Goal: Communication & Community: Ask a question

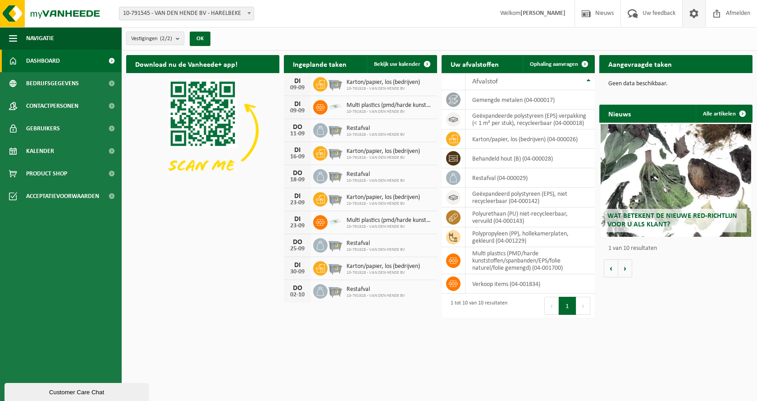
click at [694, 12] on span at bounding box center [694, 13] width 14 height 27
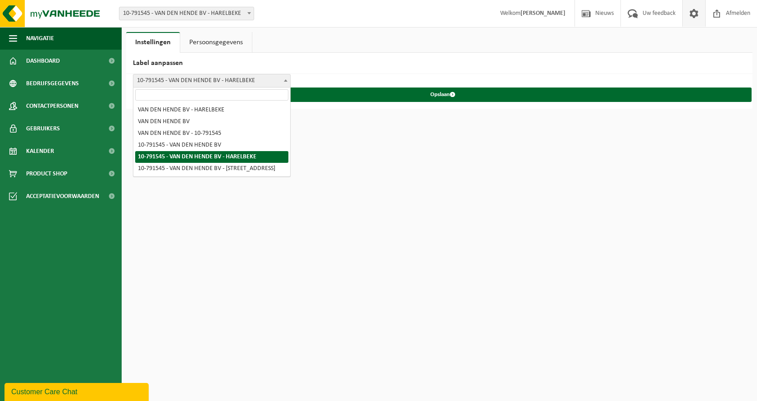
click at [279, 81] on span "10-791545 - VAN DEN HENDE BV - HARELBEKE" at bounding box center [211, 80] width 157 height 13
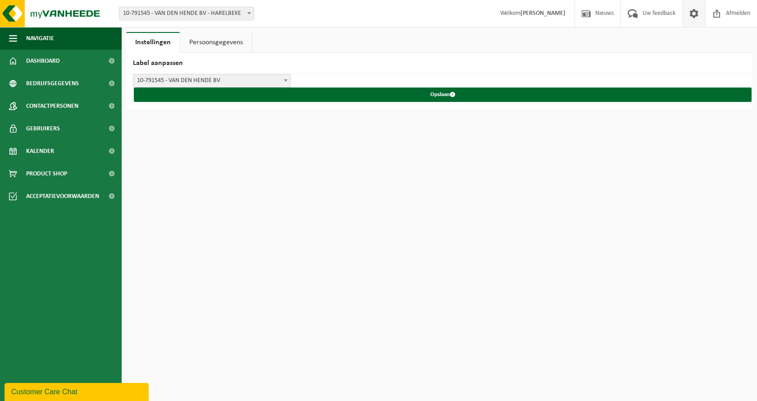
select select "3"
click at [54, 64] on span "Dashboard" at bounding box center [43, 61] width 34 height 23
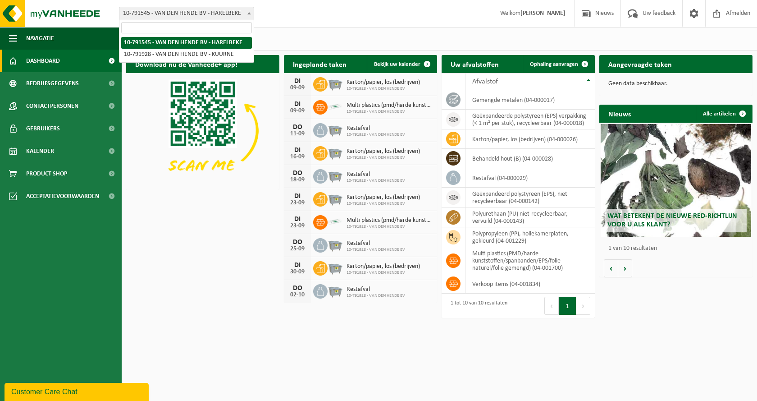
click at [221, 14] on span "10-791545 - VAN DEN HENDE BV - HARELBEKE" at bounding box center [186, 13] width 134 height 13
select select "35197"
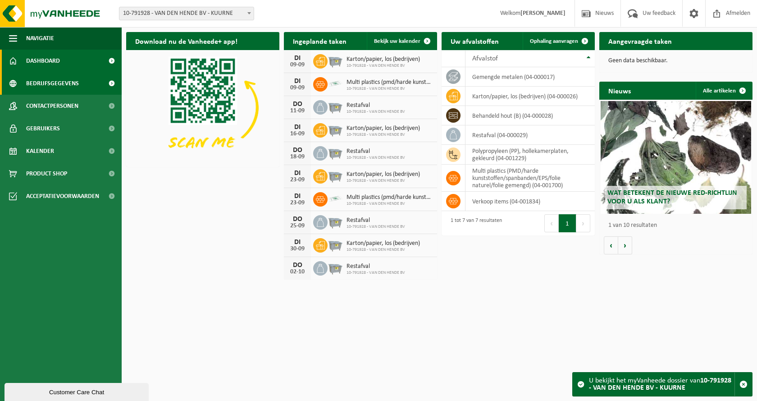
click at [109, 85] on span at bounding box center [111, 83] width 20 height 23
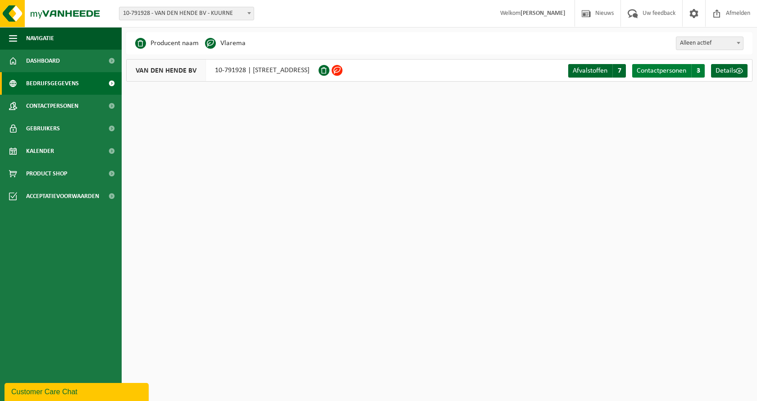
click at [698, 68] on span "3" at bounding box center [699, 71] width 14 height 14
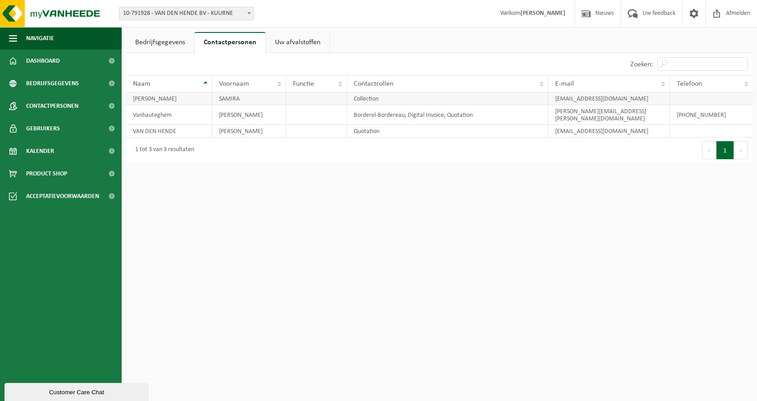
click at [372, 101] on td "Collection" at bounding box center [448, 98] width 202 height 13
click at [178, 102] on td "[PERSON_NAME]" at bounding box center [169, 98] width 86 height 13
click at [69, 129] on link "Gebruikers" at bounding box center [61, 128] width 122 height 23
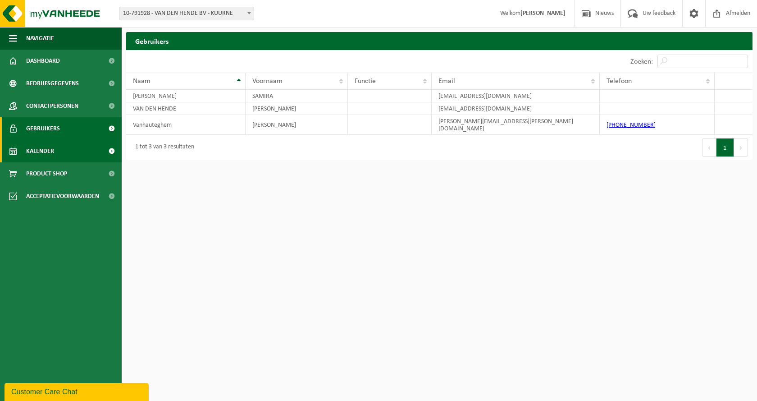
click at [69, 151] on link "Kalender" at bounding box center [61, 151] width 122 height 23
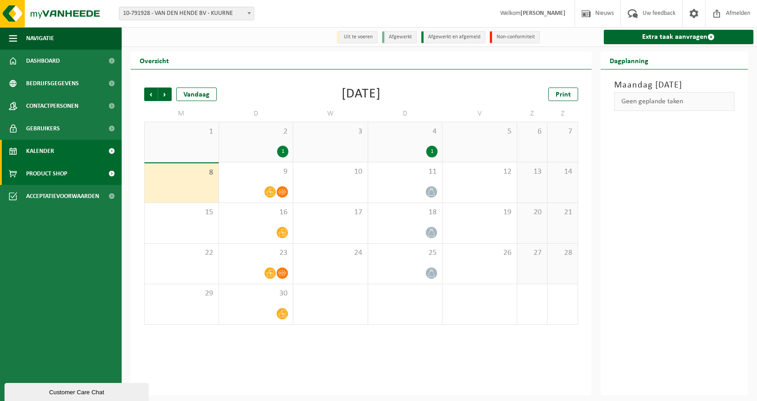
click at [72, 177] on link "Product Shop" at bounding box center [61, 173] width 122 height 23
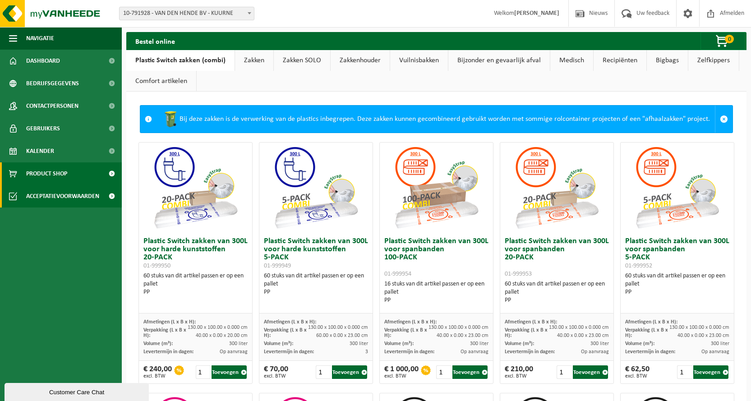
click at [92, 202] on span "Acceptatievoorwaarden" at bounding box center [62, 196] width 73 height 23
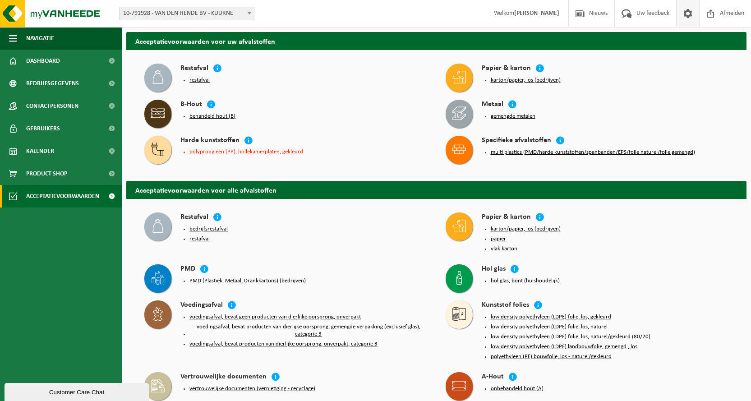
click at [687, 17] on span at bounding box center [688, 13] width 14 height 27
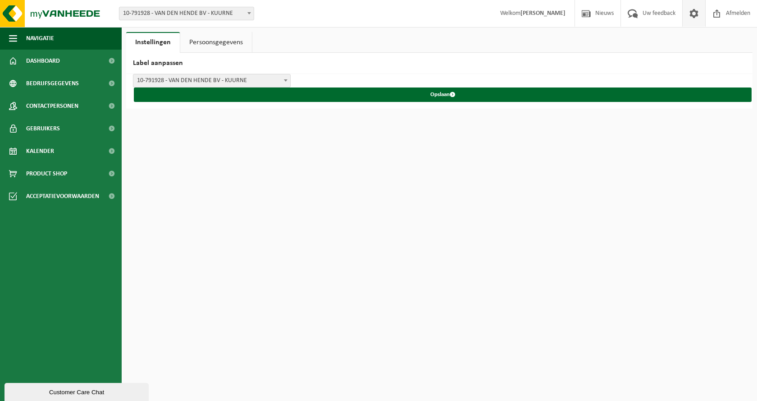
click at [200, 43] on link "Persoonsgegevens" at bounding box center [216, 42] width 72 height 21
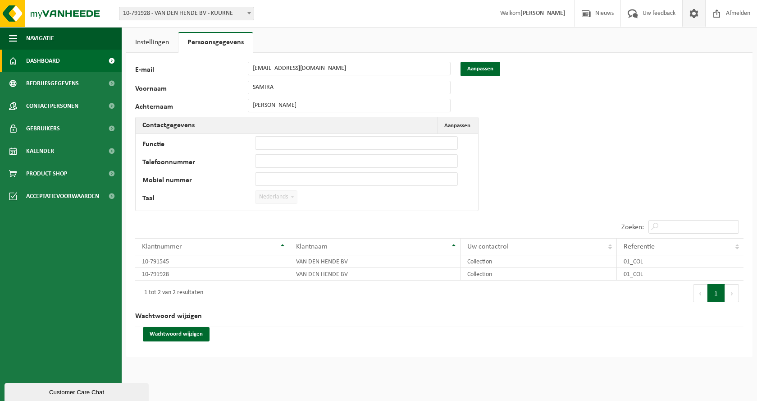
click at [61, 60] on link "Dashboard" at bounding box center [61, 61] width 122 height 23
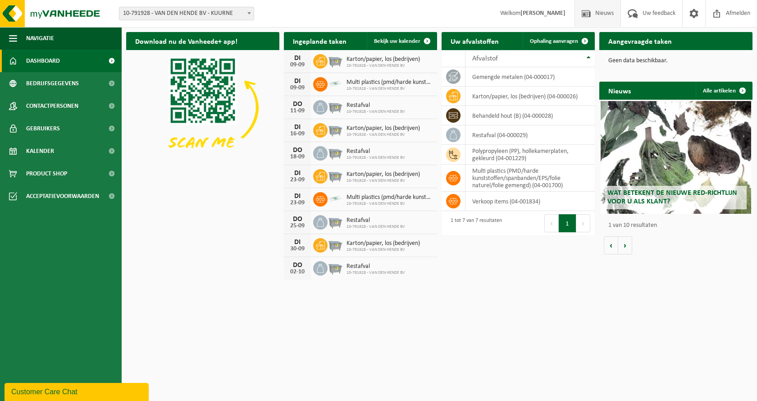
click at [593, 14] on span "Nieuws" at bounding box center [604, 13] width 23 height 27
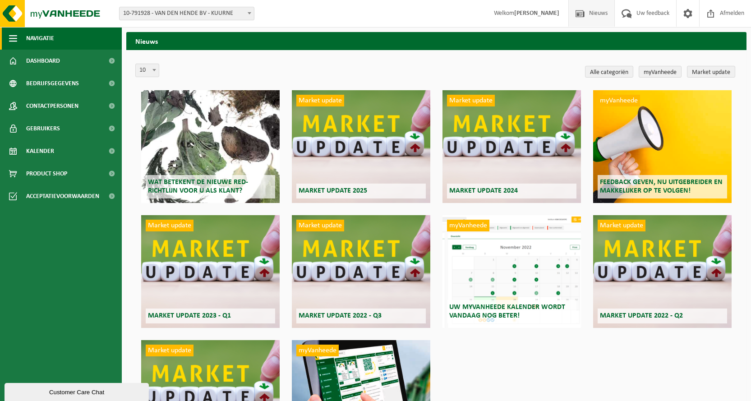
click at [24, 40] on button "Navigatie" at bounding box center [61, 38] width 122 height 23
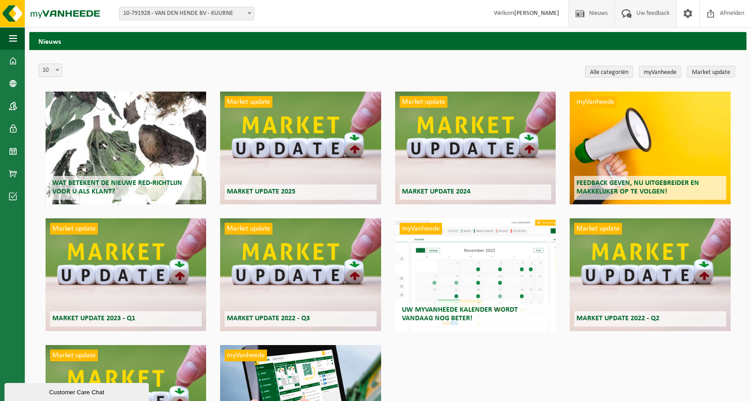
click at [651, 15] on span "Uw feedback" at bounding box center [652, 13] width 37 height 27
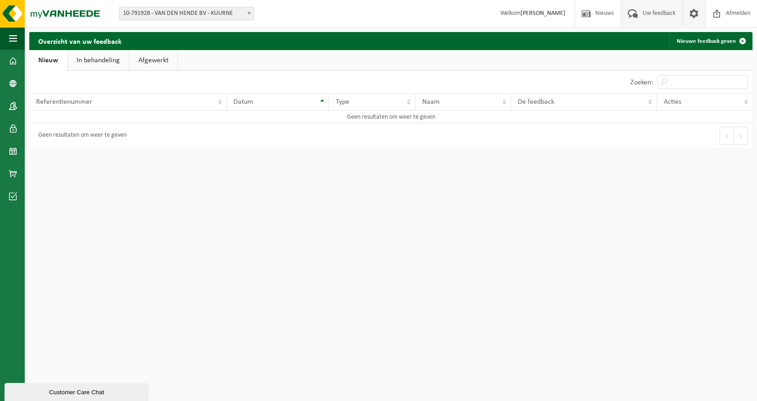
click at [690, 11] on span at bounding box center [694, 13] width 14 height 27
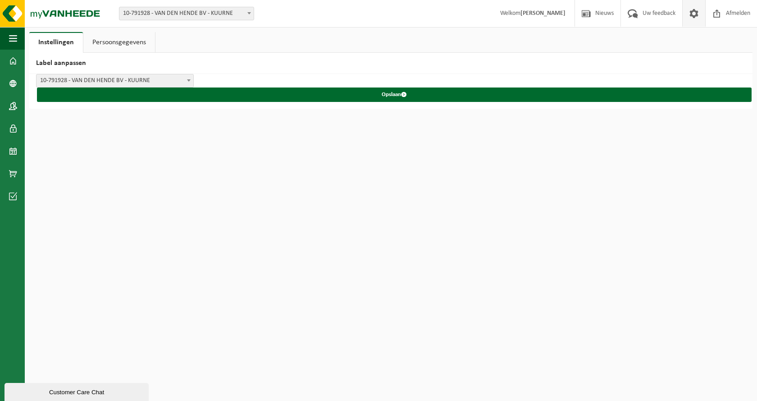
click at [66, 393] on div "Customer Care Chat" at bounding box center [76, 392] width 131 height 7
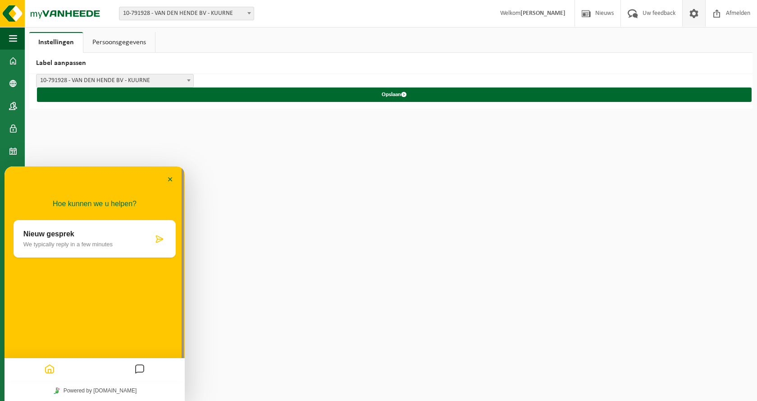
click at [157, 238] on icon at bounding box center [159, 238] width 9 height 9
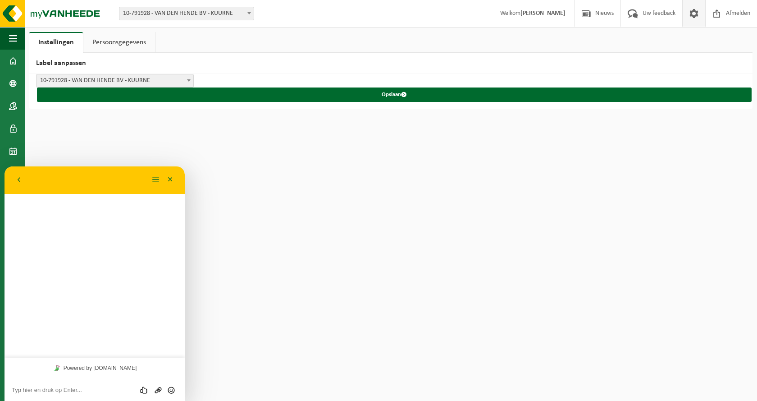
click at [36, 391] on textarea at bounding box center [95, 389] width 166 height 7
type textarea "£"
type textarea "Goeiemorgen,"
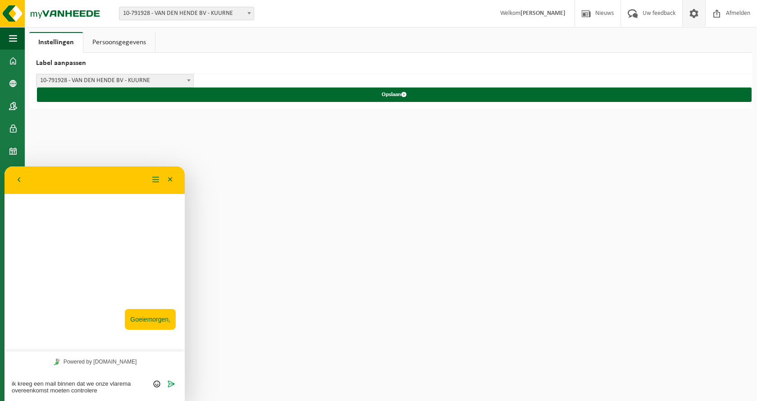
type textarea "ik kreeg een mail binnen dat we onze vlarema overeenkomst moeten controleren"
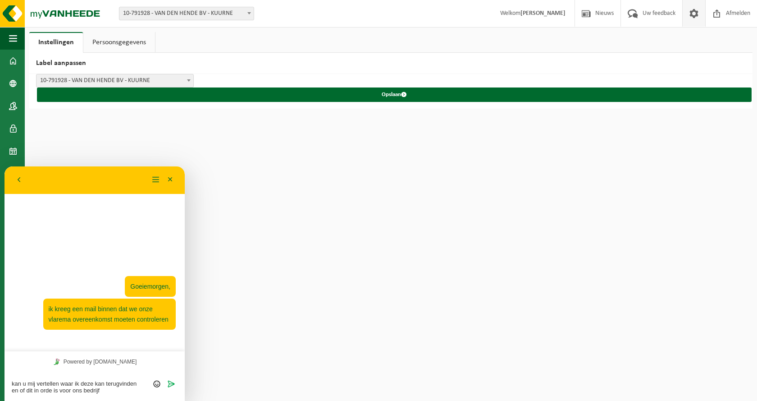
type textarea "kan u mij vertellen waar ik deze kan terugvinden en of dit in orde is voor ons …"
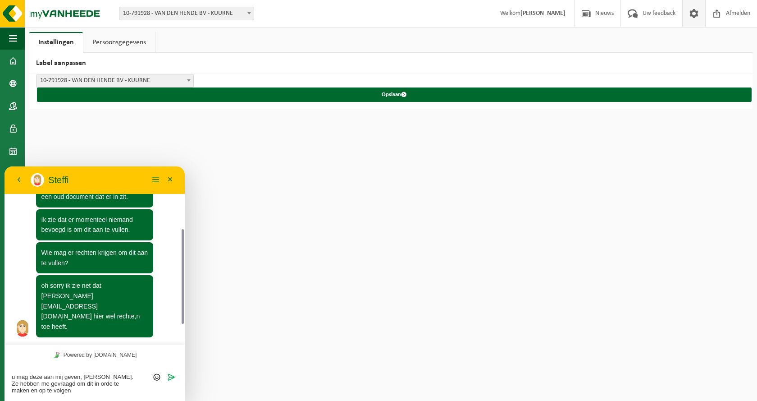
scroll to position [156, 0]
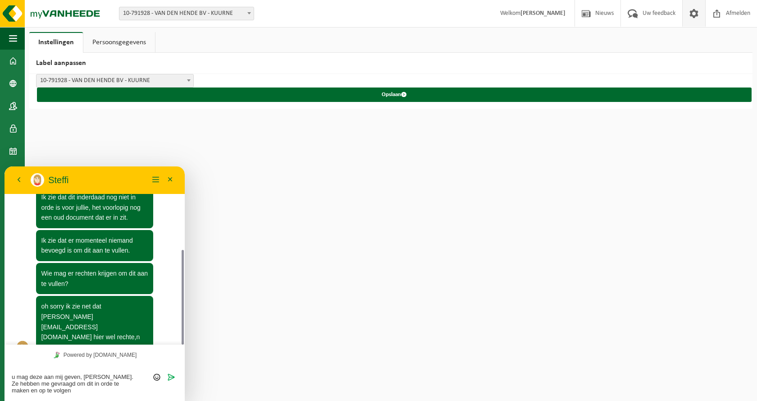
click at [124, 375] on textarea "u mag deze aan mij geven, Samira Idrisi. Ze hebben me gevraagd om dit in orde t…" at bounding box center [95, 383] width 166 height 20
click at [48, 382] on textarea "u mag deze aan mij geven, Samira Idrisi. Het bestuur hebben me gevraagd om dit …" at bounding box center [95, 383] width 166 height 20
type textarea "u mag deze aan mij geven, Samira Idrisi. Het bestuur heeft me gevraagd om dit i…"
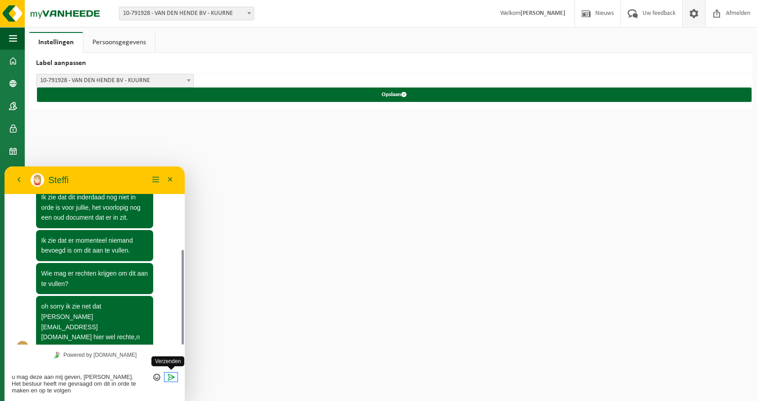
click at [169, 374] on icon "Verzenden" at bounding box center [171, 377] width 8 height 8
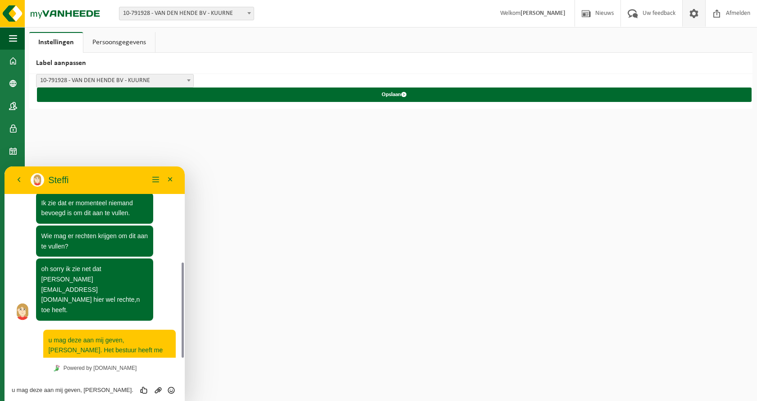
scroll to position [218, 0]
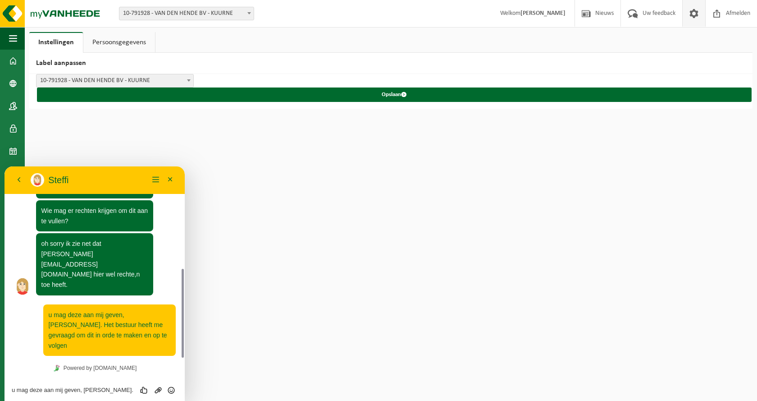
click at [73, 395] on div "u mag deze aan mij geven, Samira Idrisi. Het bestuur heeft me gevraagd om dit i…" at bounding box center [95, 389] width 180 height 23
click at [73, 385] on div "u mag deze aan mij geven, Samira Idrisi. Het bestuur heeft me gevraagd om dit i…" at bounding box center [95, 389] width 166 height 8
click at [66, 389] on textarea "u mag deze aan mij geven, Samira Idrisi. Het bestuur heeft me gevraagd om dit i…" at bounding box center [95, 389] width 166 height 7
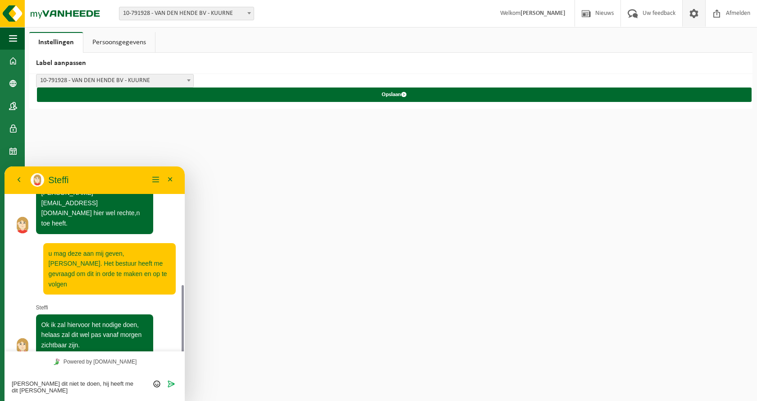
scroll to position [286, 0]
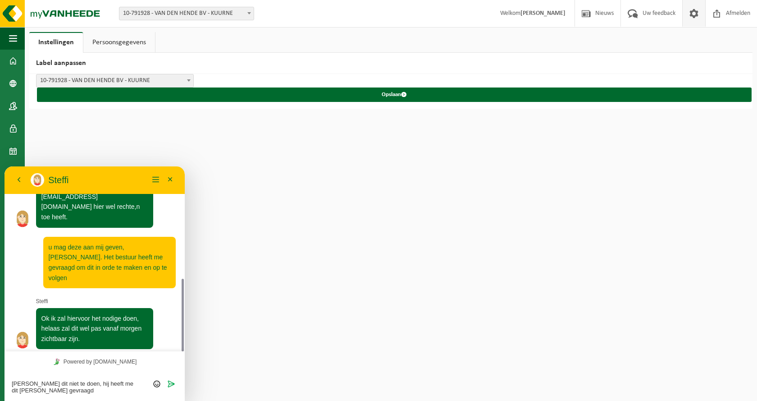
type textarea "Nicolas wenst dit niet te doen, hij heeft me dit zopas gevraagd"
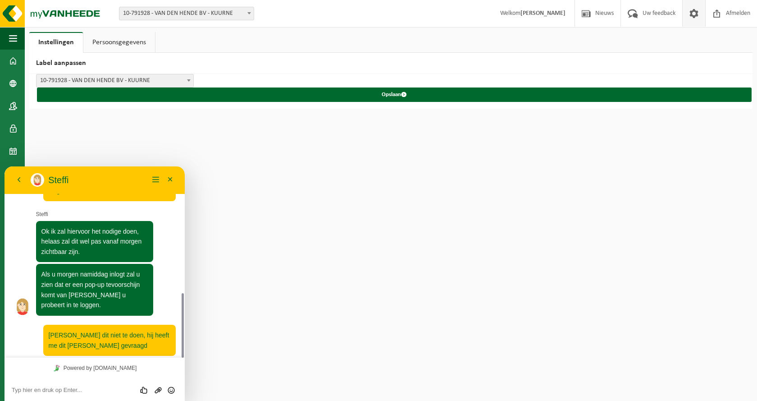
scroll to position [348, 0]
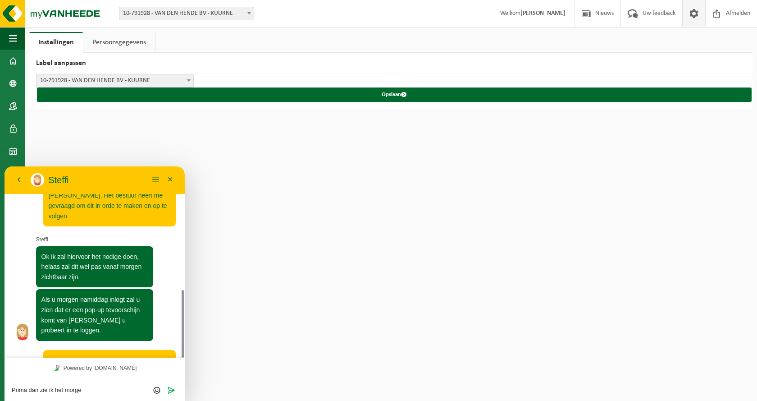
type textarea "Prima dan zie ik het morgen"
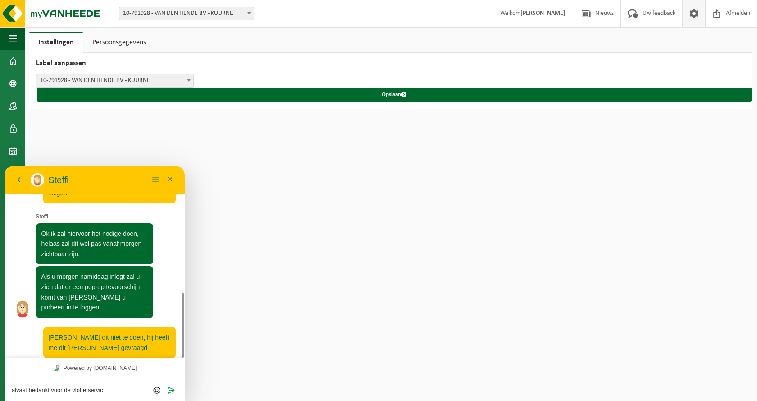
type textarea "alvast bedankt voor de vlotte service"
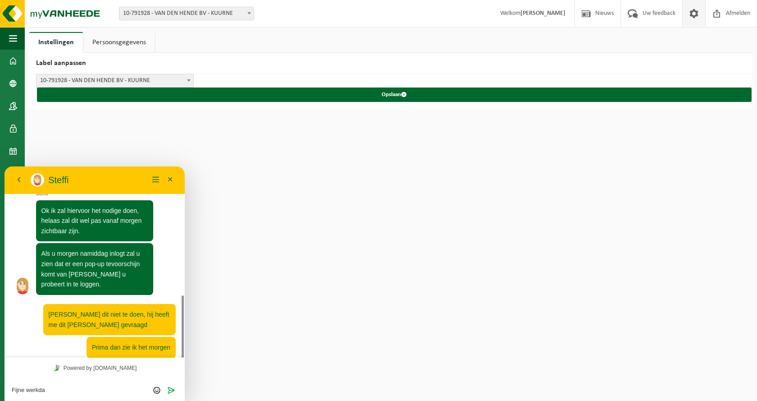
type textarea "Fijne werkdag"
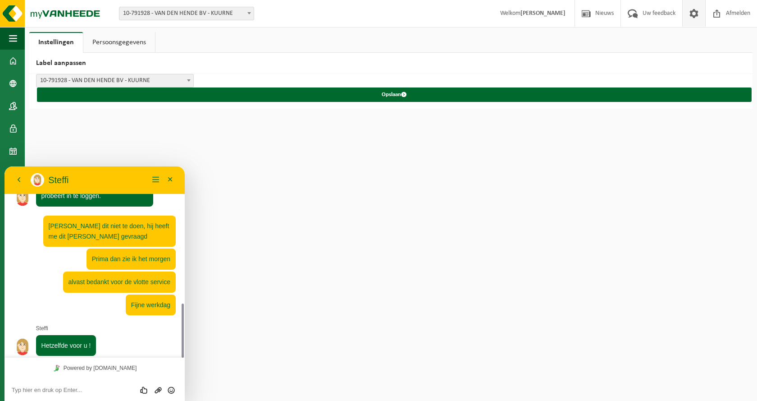
scroll to position [457, 0]
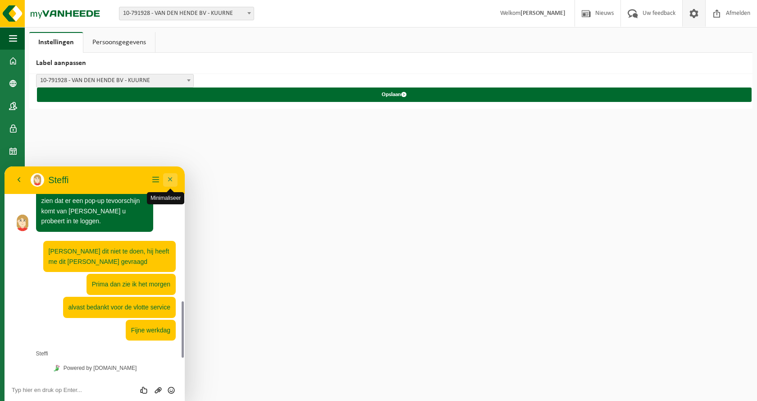
drag, startPoint x: 171, startPoint y: 179, endPoint x: 188, endPoint y: 328, distance: 149.7
click at [171, 179] on button "Minimaliseer" at bounding box center [170, 180] width 14 height 14
